Goal: Task Accomplishment & Management: Manage account settings

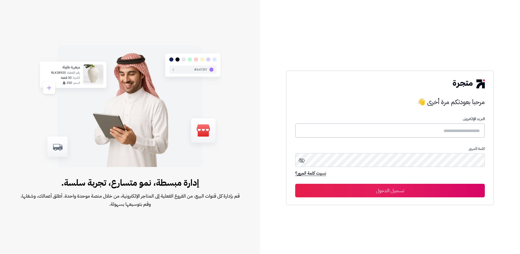
type input "**********"
click at [426, 189] on button "تسجيل الدخول" at bounding box center [390, 190] width 190 height 14
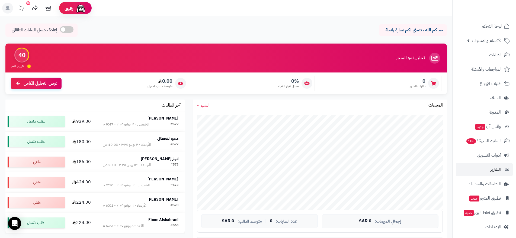
scroll to position [9, 0]
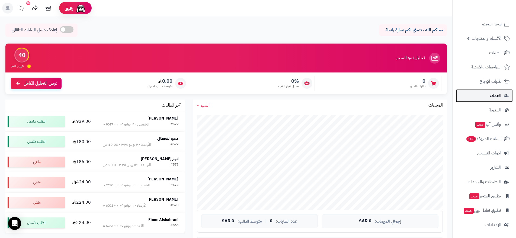
click at [496, 93] on span "العملاء" at bounding box center [495, 96] width 11 height 8
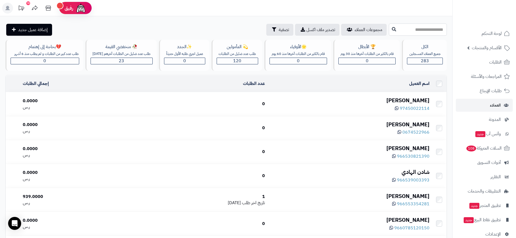
click at [389, 34] on input "text" at bounding box center [418, 30] width 58 height 12
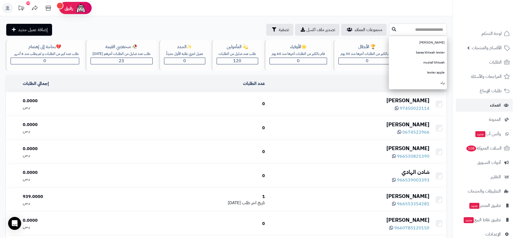
type input "*"
click at [396, 61] on link "[PERSON_NAME]" at bounding box center [418, 63] width 58 height 10
type input "**********"
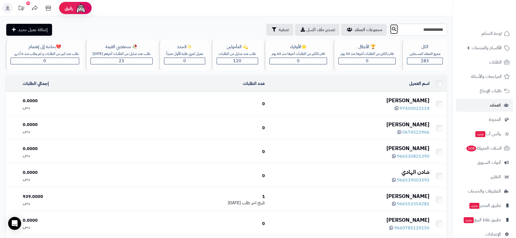
click at [392, 31] on icon at bounding box center [394, 29] width 4 height 4
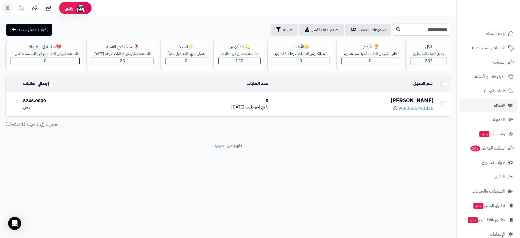
click at [306, 109] on div "9660565483836" at bounding box center [353, 108] width 161 height 7
click at [269, 103] on div "5" at bounding box center [199, 101] width 140 height 6
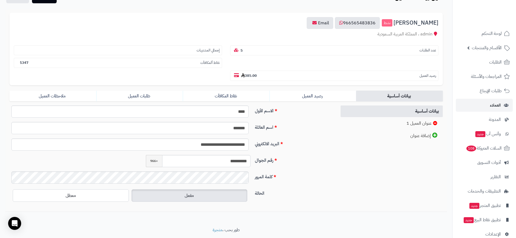
scroll to position [54, 0]
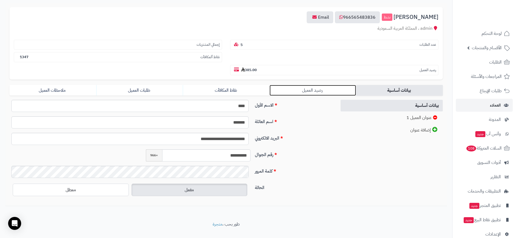
click at [315, 90] on link "رصيد العميل" at bounding box center [312, 90] width 87 height 11
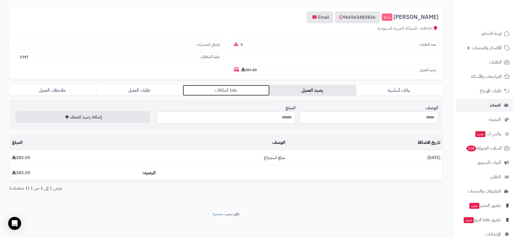
click at [208, 91] on link "نقاط المكافآت" at bounding box center [226, 90] width 87 height 11
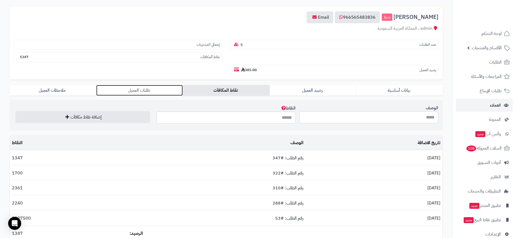
click at [157, 95] on link "طلبات العميل" at bounding box center [139, 90] width 87 height 11
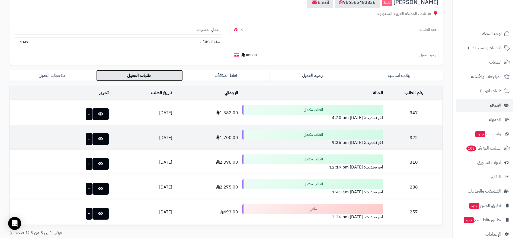
scroll to position [59, 0]
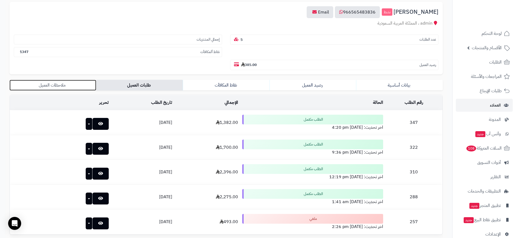
click at [80, 86] on link "ملاحظات العميل" at bounding box center [52, 85] width 87 height 11
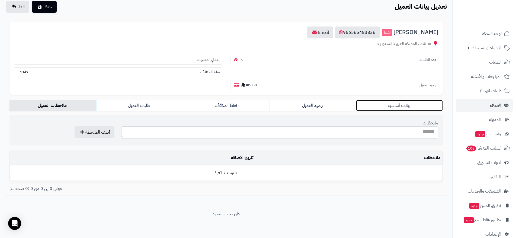
click at [398, 106] on link "بيانات أساسية" at bounding box center [399, 105] width 87 height 11
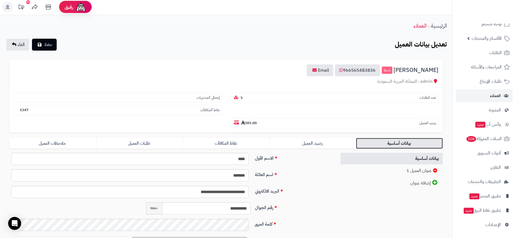
scroll to position [0, 0]
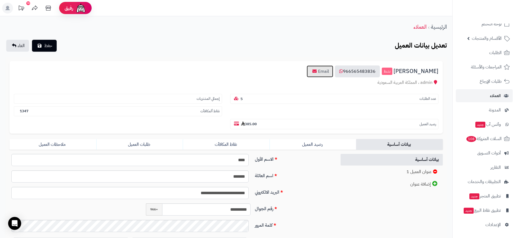
click at [330, 74] on link "Email" at bounding box center [319, 72] width 27 height 12
click at [489, 55] on span "الطلبات" at bounding box center [495, 53] width 12 height 8
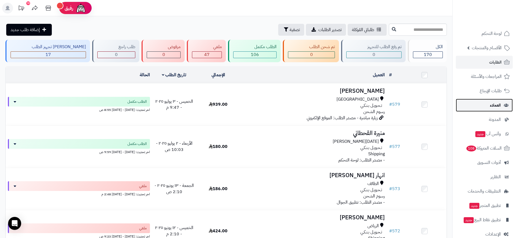
click at [492, 107] on span "العملاء" at bounding box center [495, 106] width 11 height 8
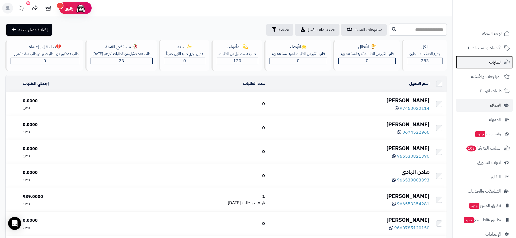
click at [489, 64] on span "الطلبات" at bounding box center [495, 63] width 12 height 8
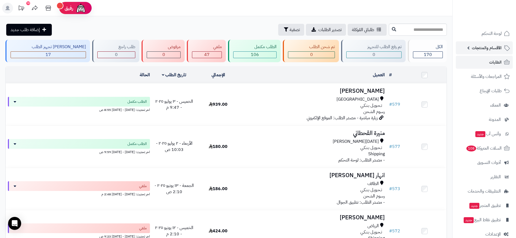
click at [481, 48] on span "الأقسام والمنتجات" at bounding box center [486, 48] width 30 height 8
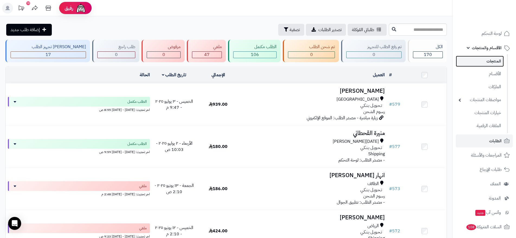
click at [493, 64] on link "المنتجات" at bounding box center [479, 61] width 48 height 11
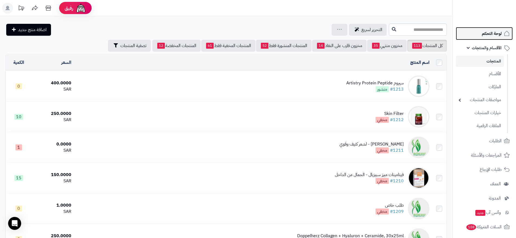
click at [492, 33] on span "لوحة التحكم" at bounding box center [491, 34] width 20 height 8
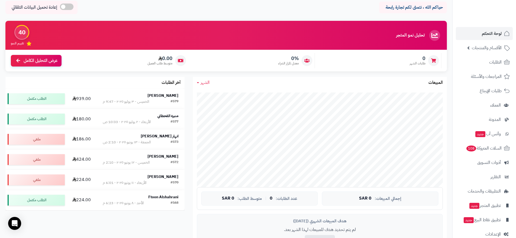
scroll to position [26, 0]
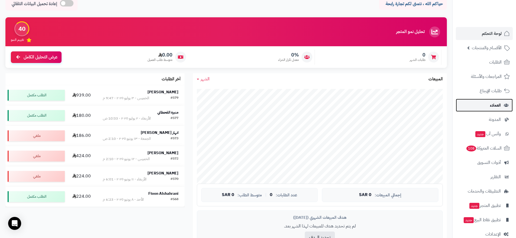
click at [494, 108] on span "العملاء" at bounding box center [495, 106] width 11 height 8
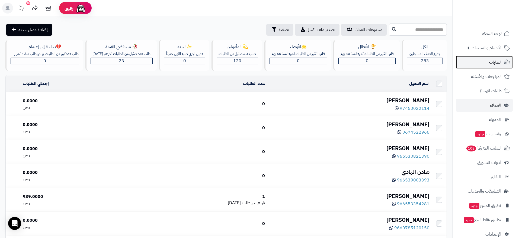
click at [497, 60] on span "الطلبات" at bounding box center [495, 63] width 12 height 8
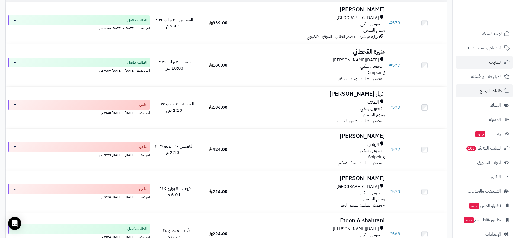
scroll to position [86, 0]
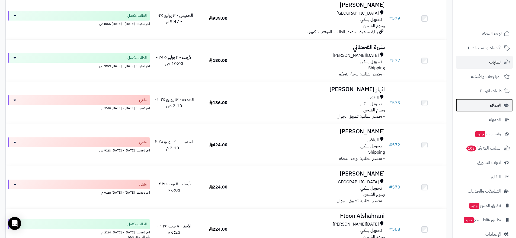
click at [504, 109] on link "العملاء" at bounding box center [483, 105] width 57 height 13
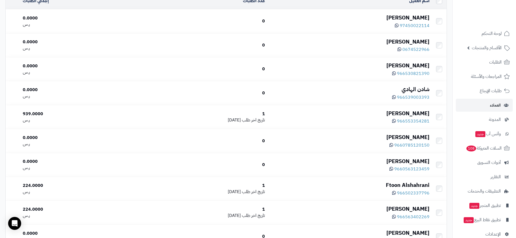
scroll to position [100, 0]
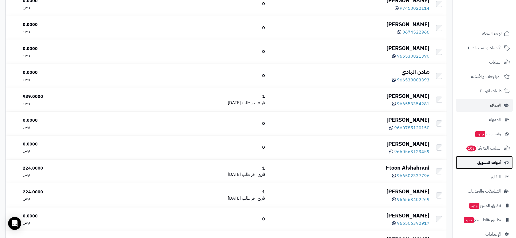
click at [495, 165] on span "أدوات التسويق" at bounding box center [489, 163] width 24 height 8
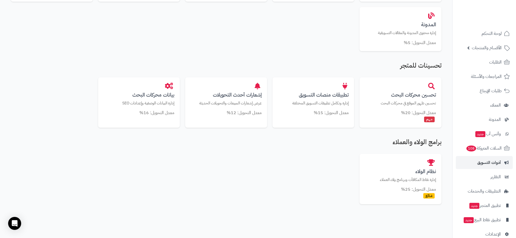
scroll to position [302, 0]
